Goal: Task Accomplishment & Management: Complete application form

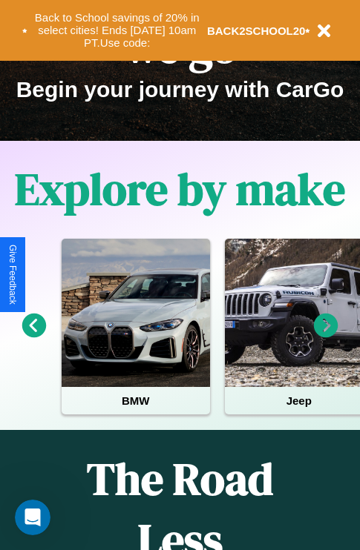
scroll to position [228, 0]
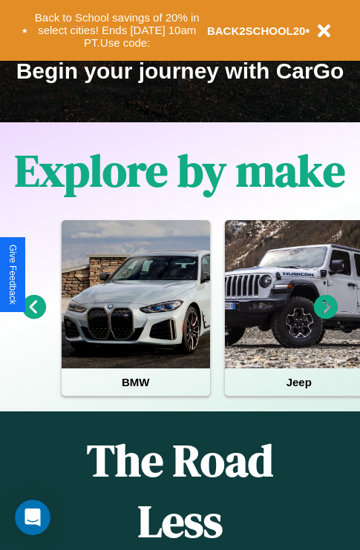
click at [326, 317] on icon at bounding box center [326, 307] width 24 height 24
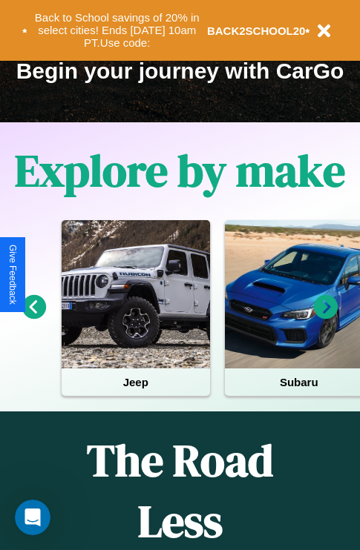
click at [326, 317] on icon at bounding box center [326, 307] width 24 height 24
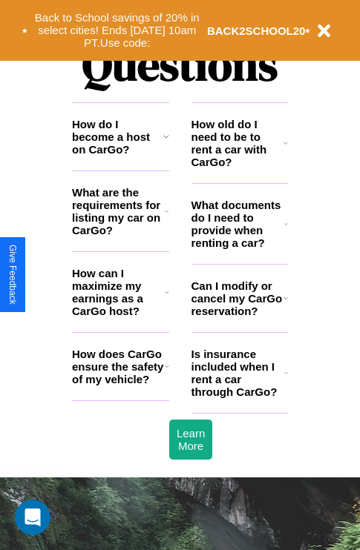
scroll to position [1797, 0]
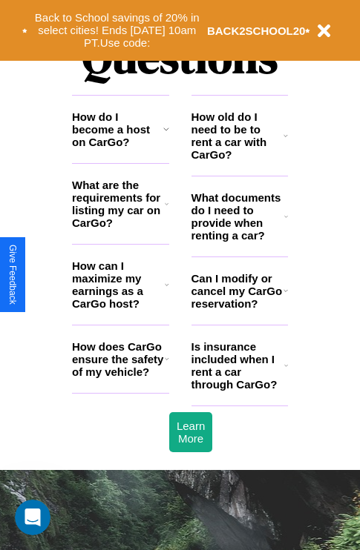
click at [120, 378] on h3 "How does CarGo ensure the safety of my vehicle?" at bounding box center [118, 359] width 93 height 38
click at [239, 159] on h3 "How old do I need to be to rent a car with CarGo?" at bounding box center [237, 136] width 93 height 50
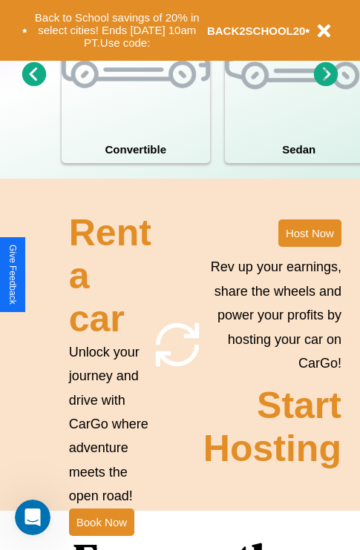
scroll to position [1156, 0]
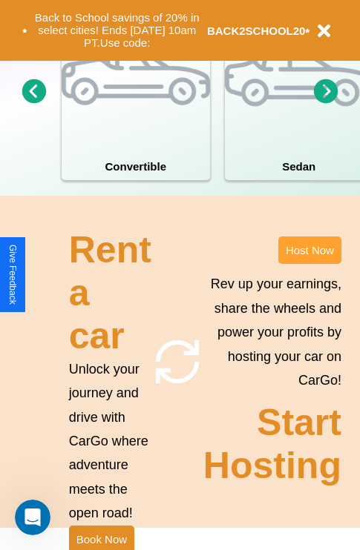
click at [309, 264] on button "Host Now" at bounding box center [309, 250] width 63 height 27
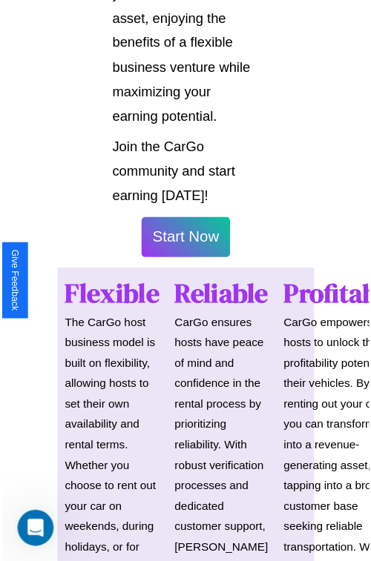
scroll to position [1051, 0]
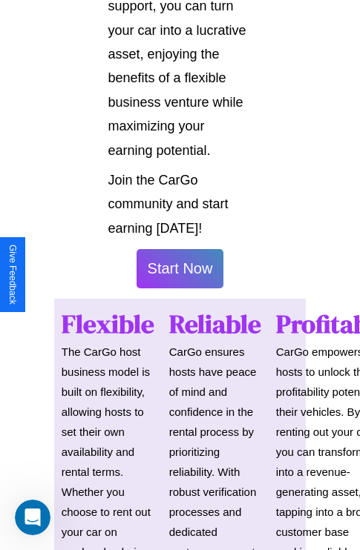
click at [179, 275] on button "Start Now" at bounding box center [180, 268] width 88 height 39
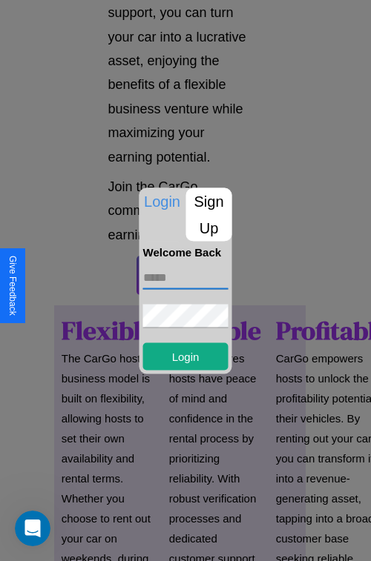
click at [185, 277] on input "text" at bounding box center [185, 278] width 85 height 24
type input "**********"
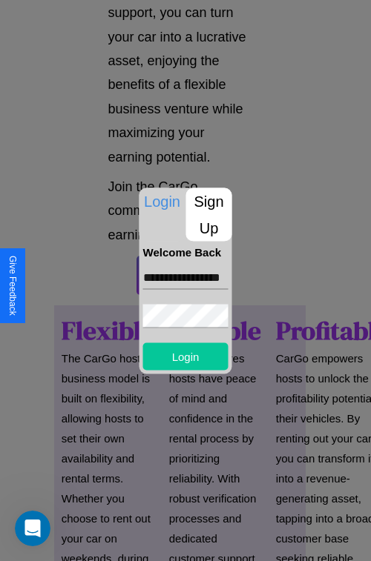
click at [185, 356] on button "Login" at bounding box center [185, 356] width 85 height 27
